Goal: Information Seeking & Learning: Learn about a topic

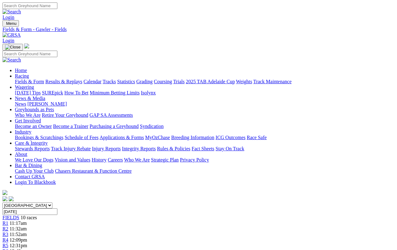
click at [23, 79] on link "Fields & Form" at bounding box center [29, 81] width 29 height 5
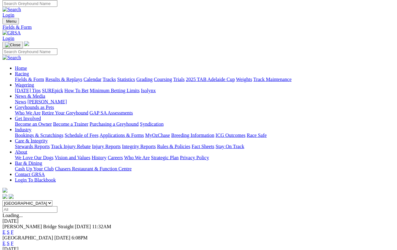
scroll to position [2, 0]
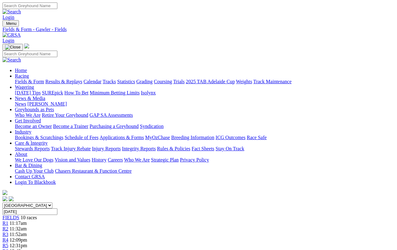
click at [68, 79] on link "Results & Replays" at bounding box center [63, 81] width 37 height 5
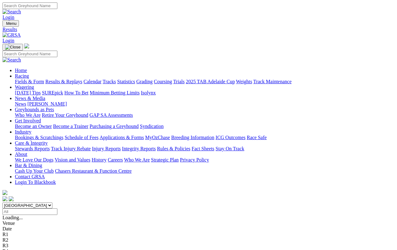
scroll to position [2, 0]
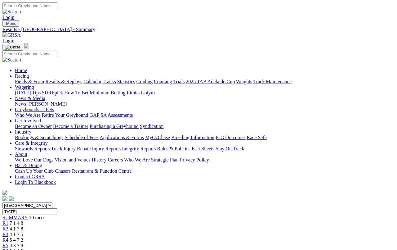
click at [24, 79] on link "Fields & Form" at bounding box center [29, 81] width 29 height 5
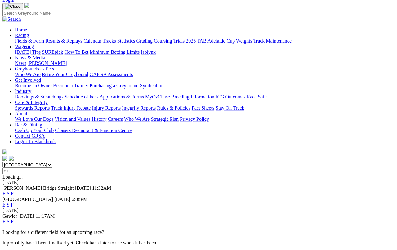
scroll to position [41, 0]
click at [14, 191] on link "F" at bounding box center [12, 193] width 3 height 5
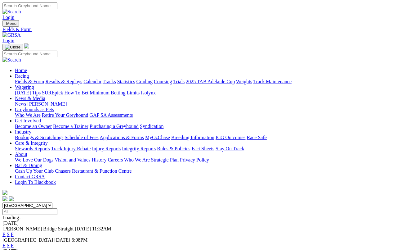
scroll to position [55, 0]
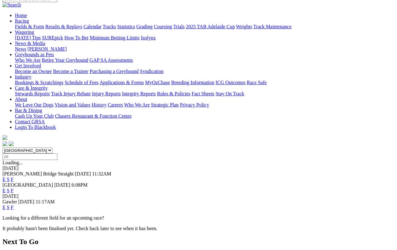
click at [14, 188] on link "F" at bounding box center [12, 190] width 3 height 5
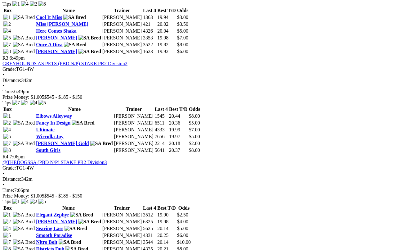
scroll to position [464, 0]
